Goal: Task Accomplishment & Management: Use online tool/utility

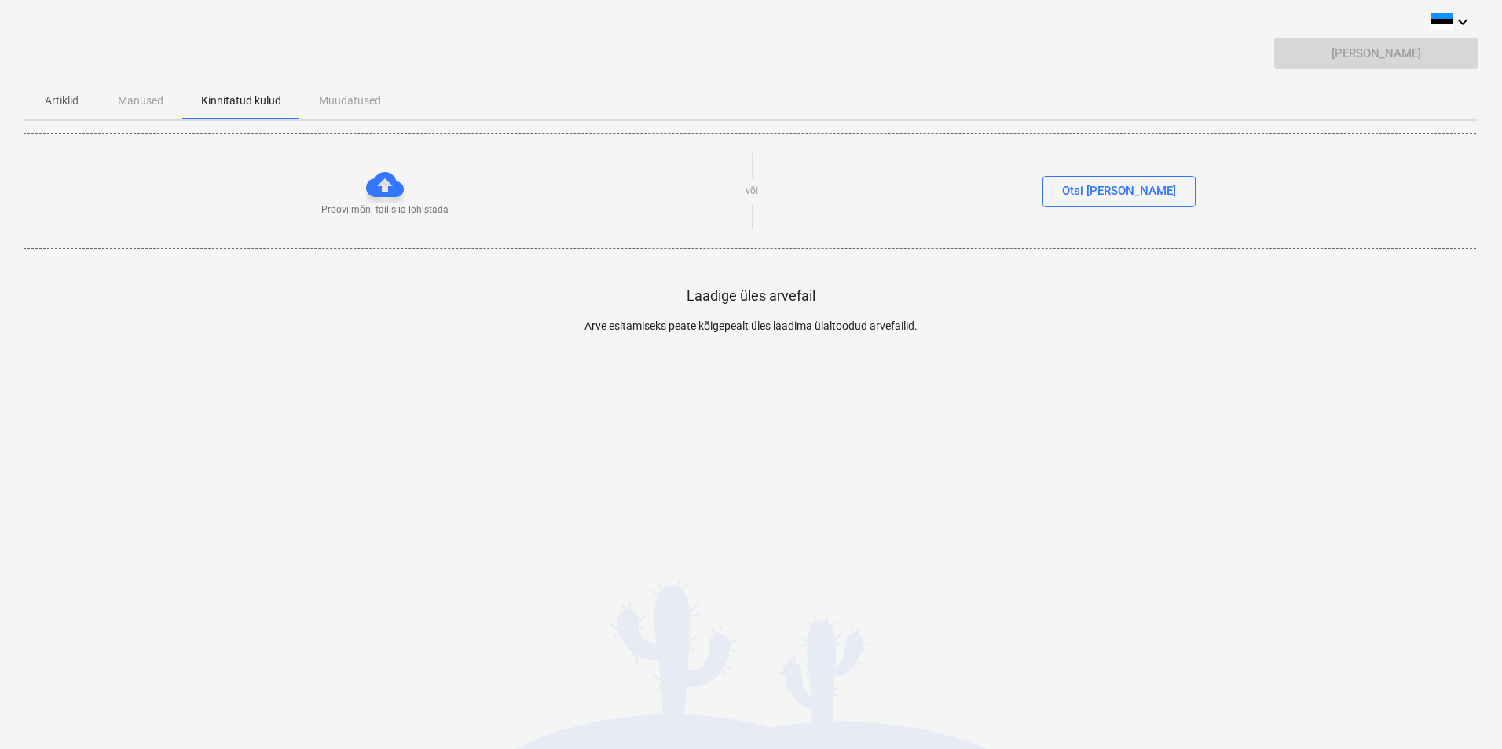
click at [68, 101] on p "Artiklid" at bounding box center [61, 101] width 38 height 16
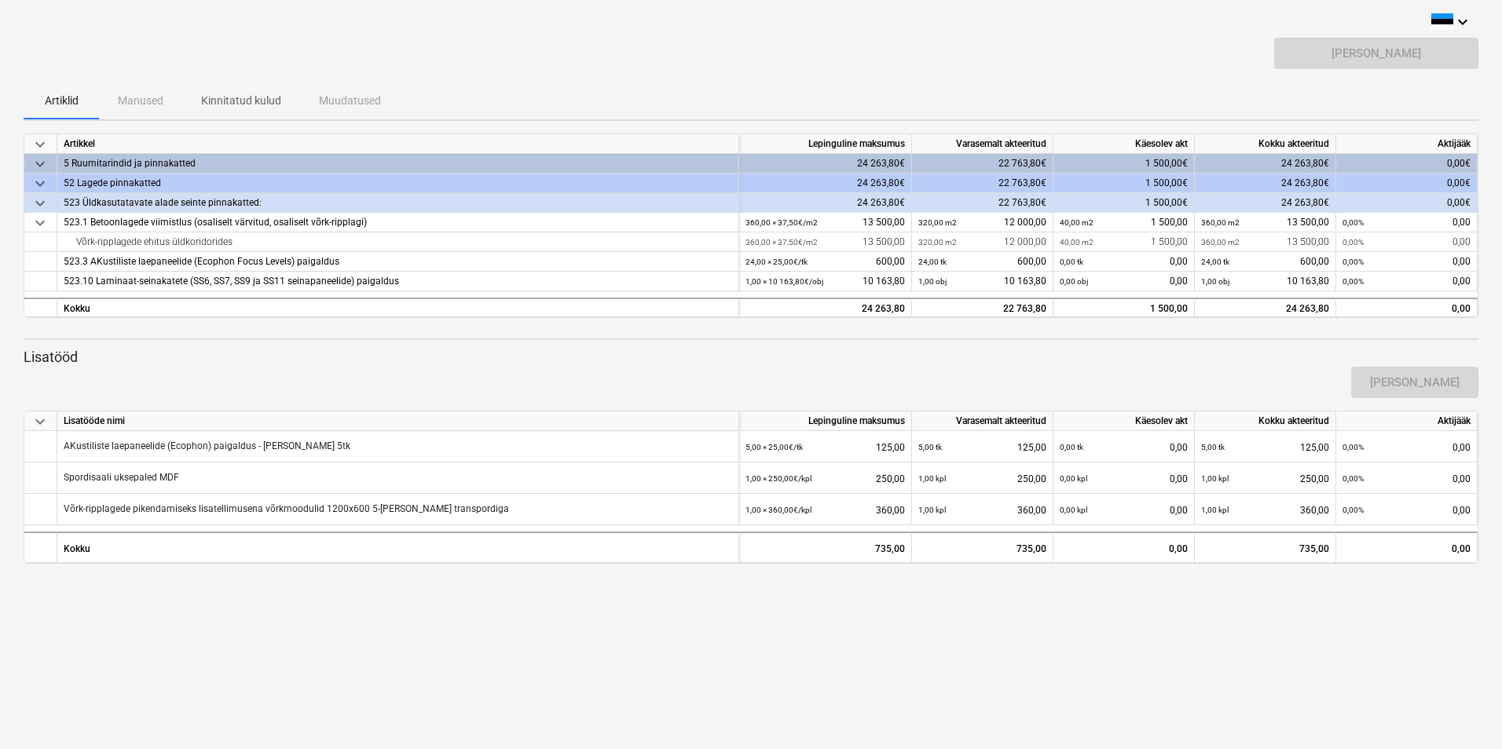
click at [250, 104] on p "Kinnitatud kulud" at bounding box center [241, 101] width 80 height 16
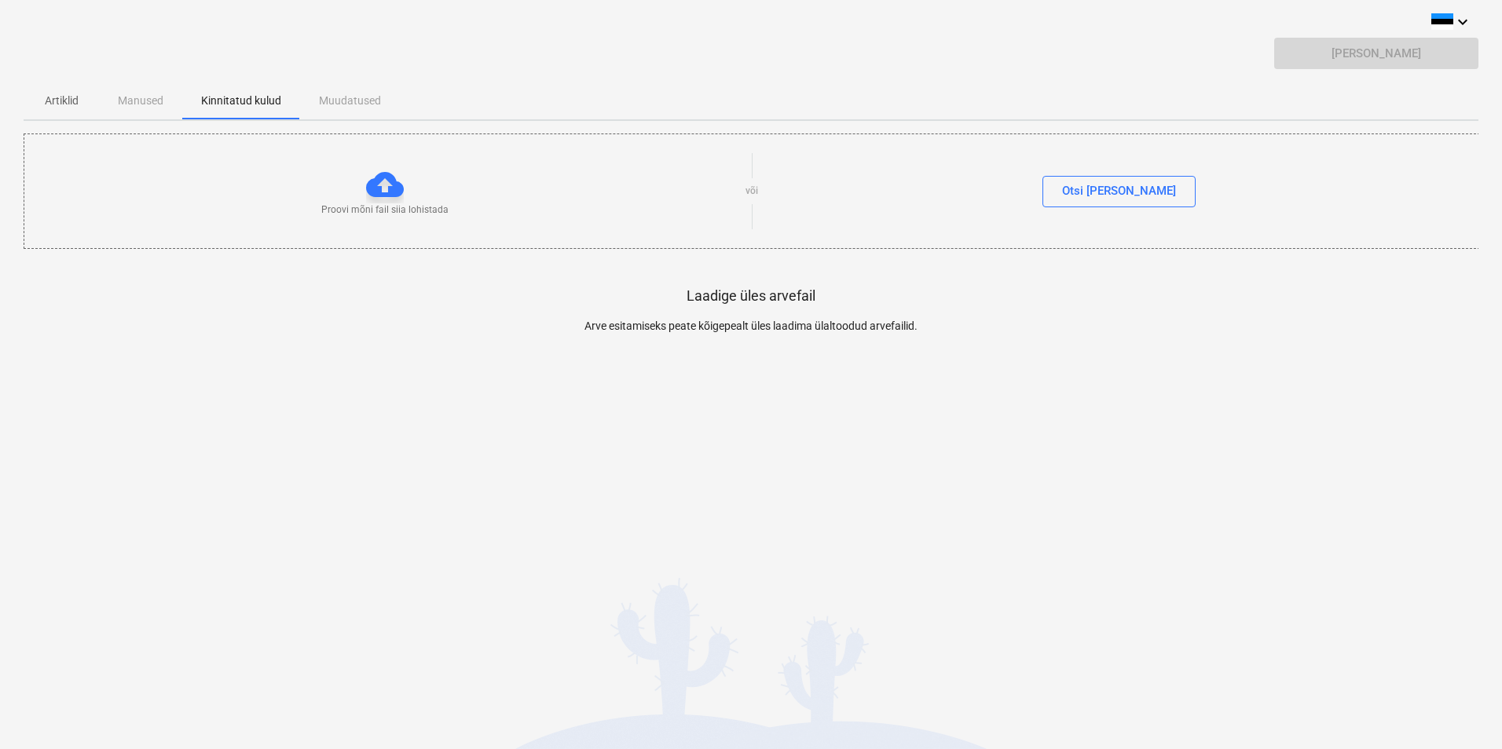
click at [58, 100] on p "Artiklid" at bounding box center [61, 101] width 38 height 16
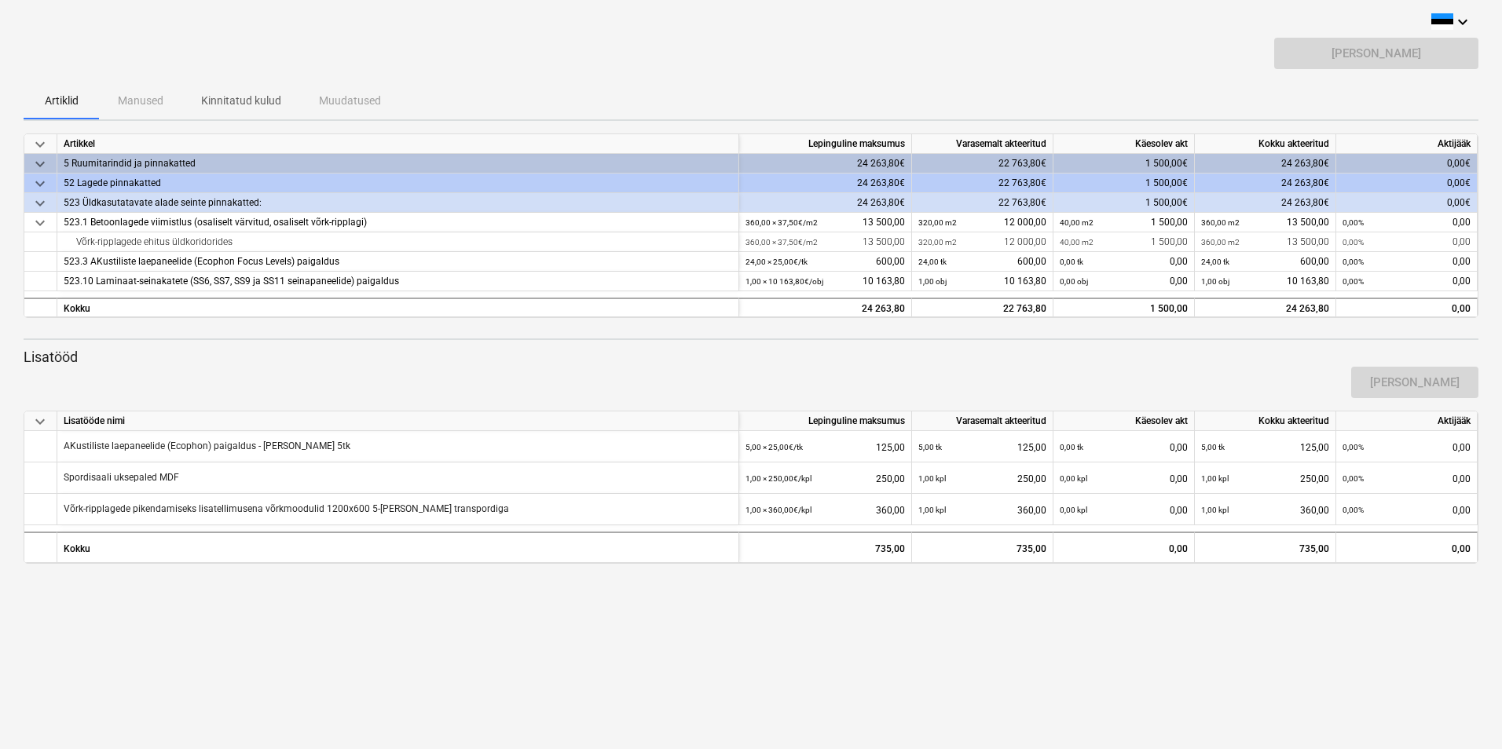
click at [153, 101] on div "Artiklid Manused Kinnitatud kulud Muudatused" at bounding box center [751, 101] width 1455 height 38
click at [342, 98] on div "Artiklid Manused Kinnitatud kulud Muudatused" at bounding box center [751, 101] width 1455 height 38
click at [248, 107] on p "Kinnitatud kulud" at bounding box center [241, 101] width 80 height 16
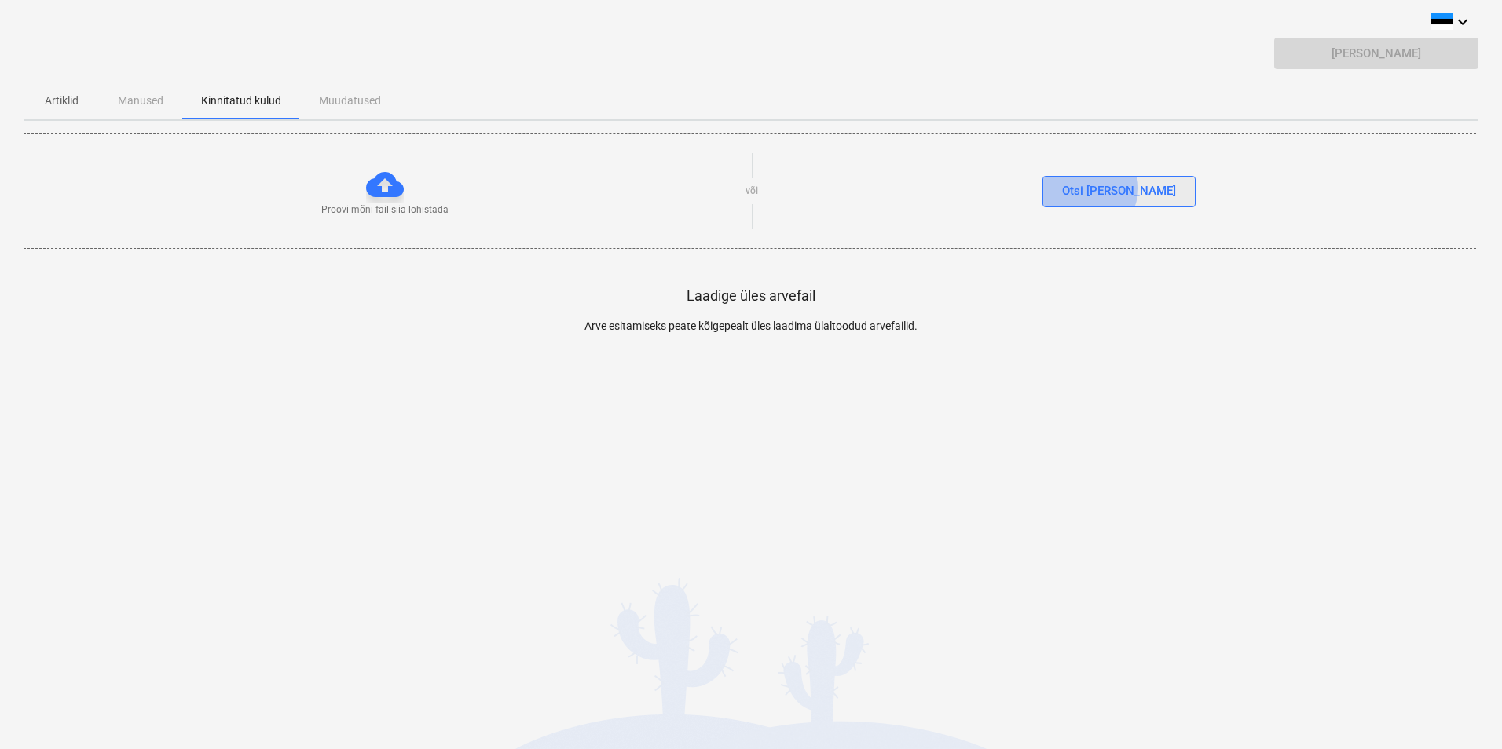
click at [1122, 188] on div "Otsi [PERSON_NAME]" at bounding box center [1119, 191] width 114 height 20
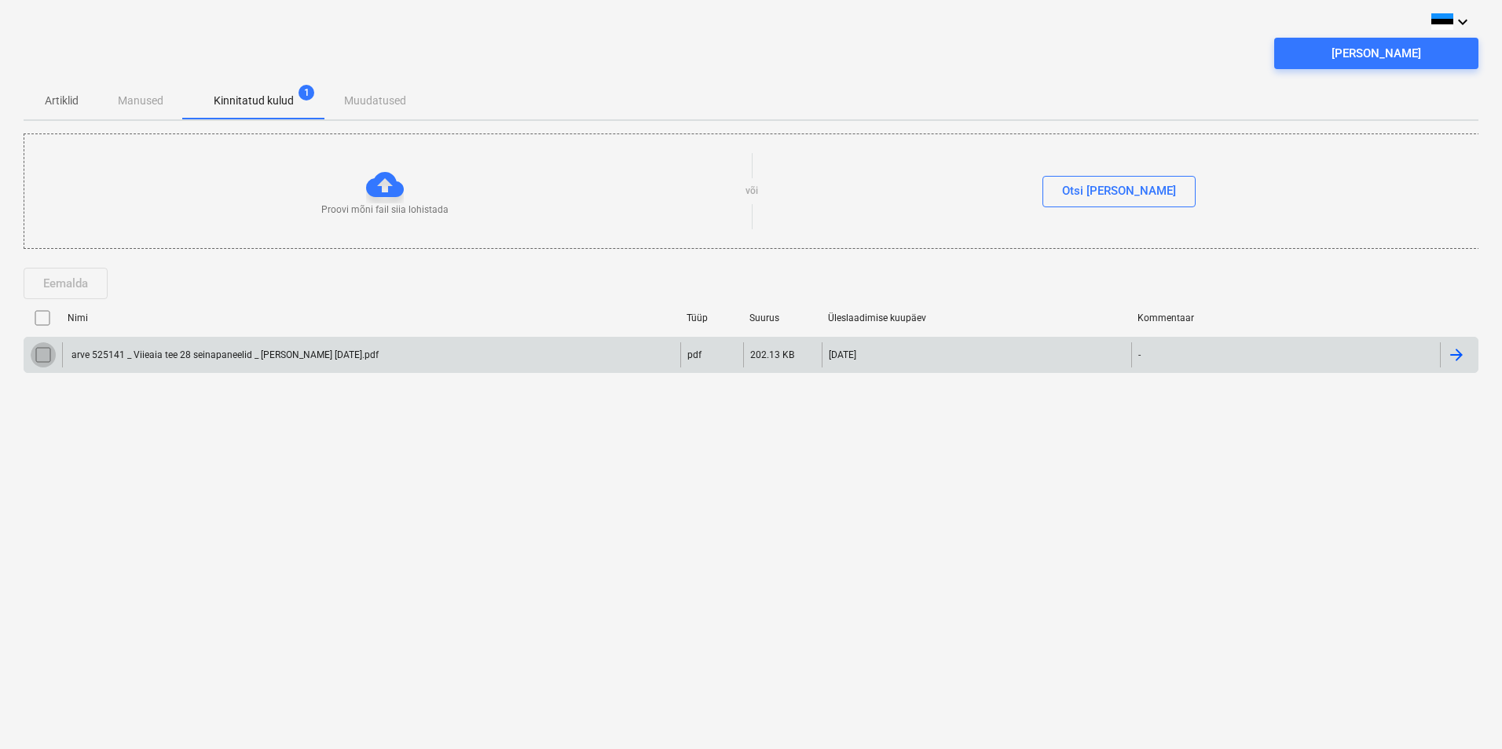
click at [44, 358] on input "checkbox" at bounding box center [43, 354] width 25 height 25
click at [43, 317] on input "checkbox" at bounding box center [42, 318] width 25 height 25
click at [282, 298] on div "Eemalda" at bounding box center [751, 283] width 1455 height 31
click at [42, 357] on input "checkbox" at bounding box center [43, 354] width 25 height 25
click at [1353, 50] on div "[PERSON_NAME]" at bounding box center [1376, 53] width 90 height 20
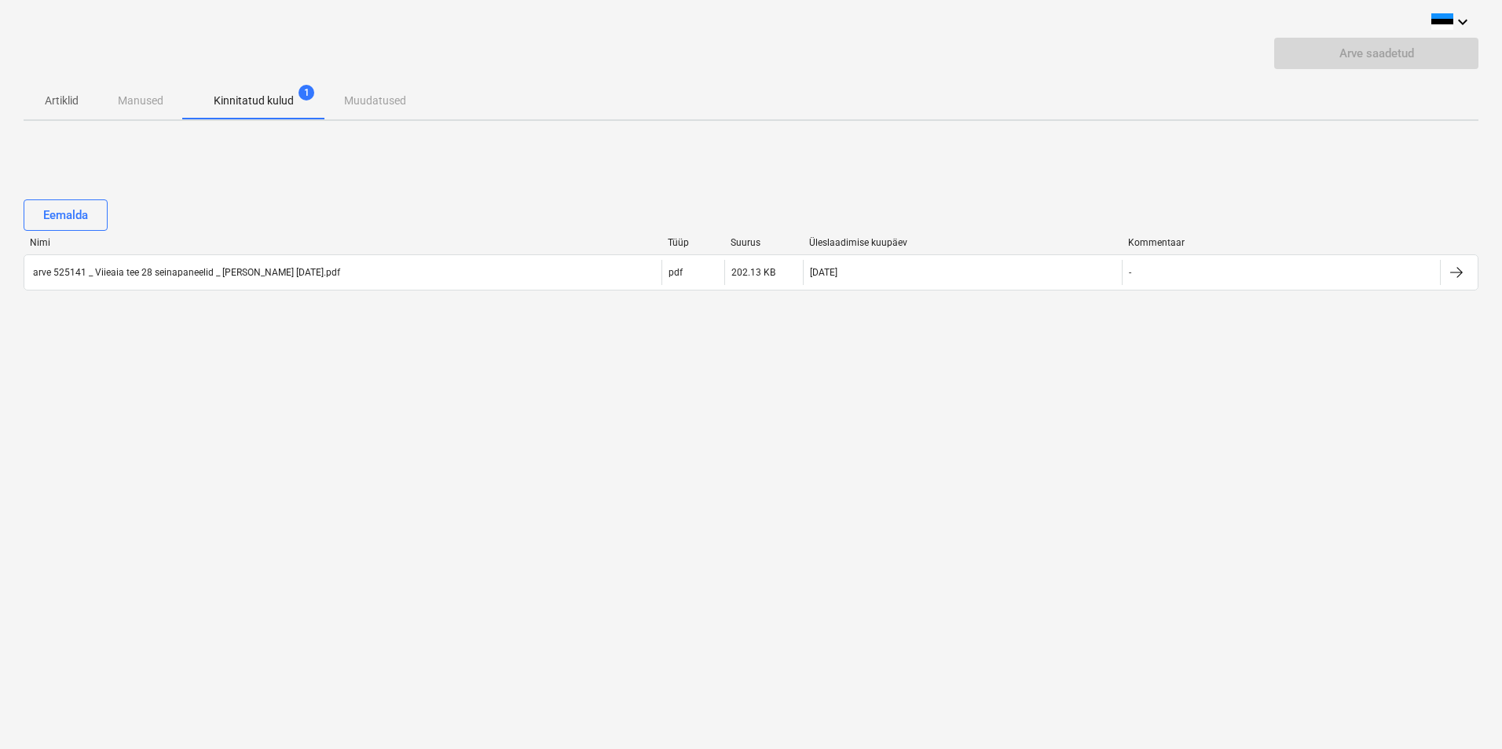
click at [277, 97] on p "Kinnitatud kulud" at bounding box center [254, 101] width 80 height 16
